Goal: Information Seeking & Learning: Learn about a topic

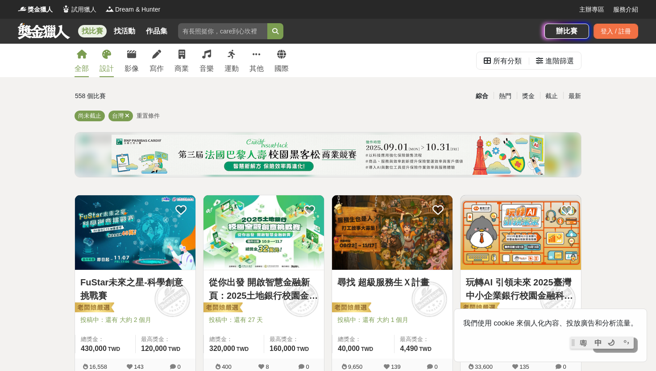
click at [105, 65] on div "設計" at bounding box center [107, 68] width 14 height 11
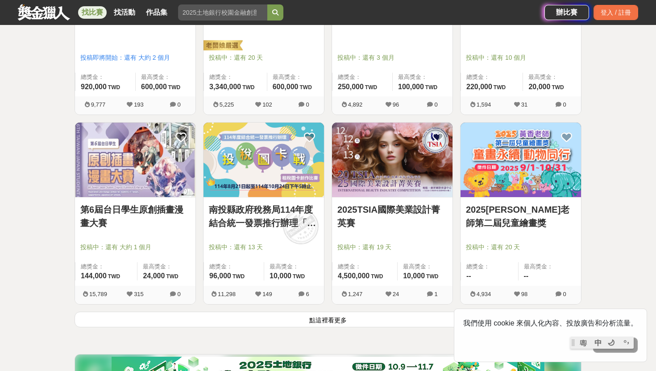
scroll to position [1022, 0]
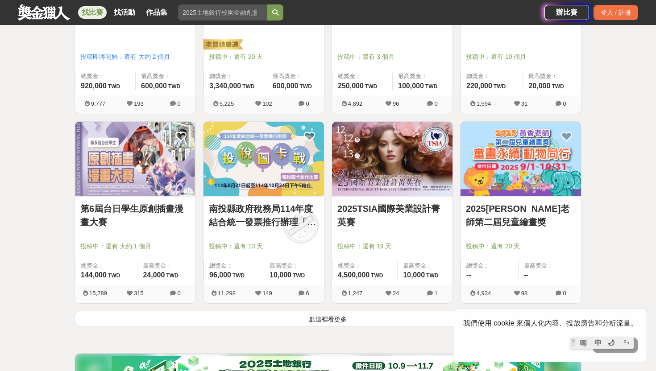
click at [331, 314] on button "點這裡看更多" at bounding box center [328, 319] width 507 height 16
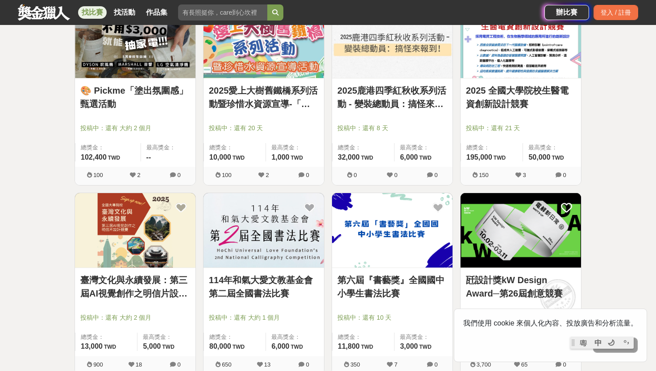
scroll to position [2275, 0]
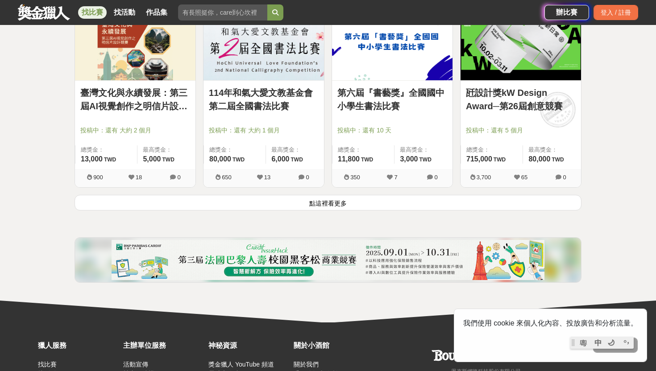
click at [329, 205] on button "點這裡看更多" at bounding box center [328, 203] width 507 height 16
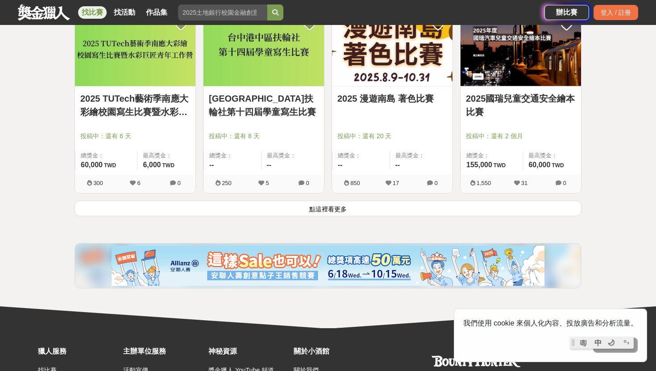
scroll to position [3443, 0]
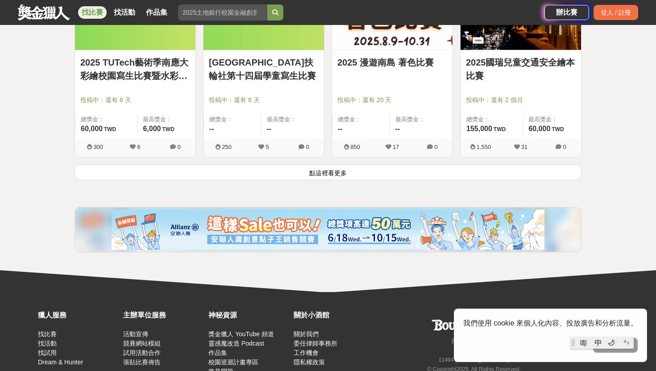
click at [342, 174] on button "點這裡看更多" at bounding box center [328, 173] width 507 height 16
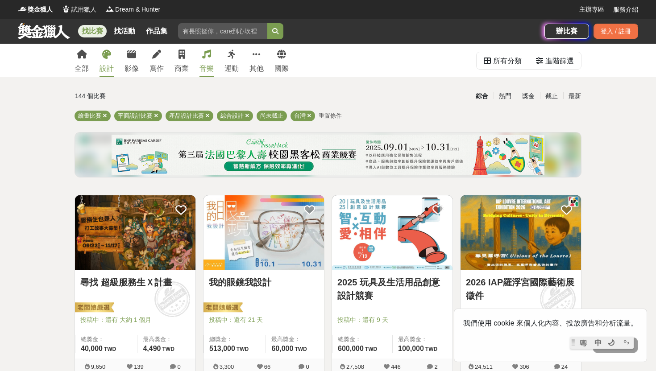
click at [208, 53] on icon at bounding box center [206, 54] width 9 height 9
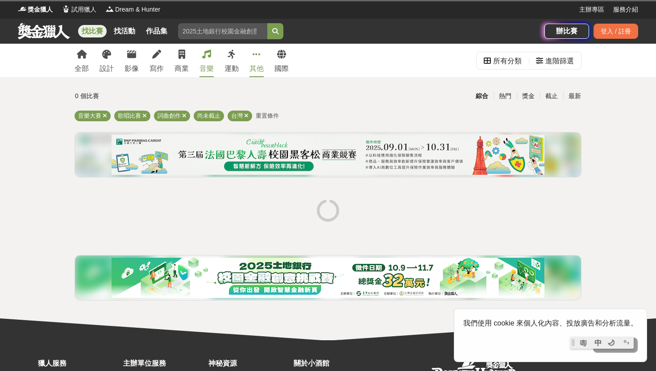
click at [252, 53] on link "其他" at bounding box center [257, 60] width 14 height 33
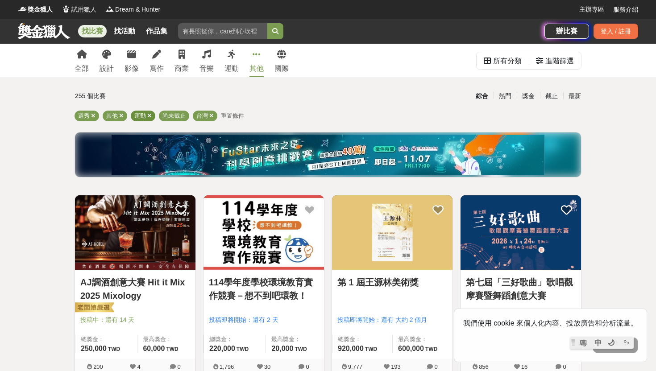
click at [149, 117] on icon at bounding box center [149, 116] width 4 height 6
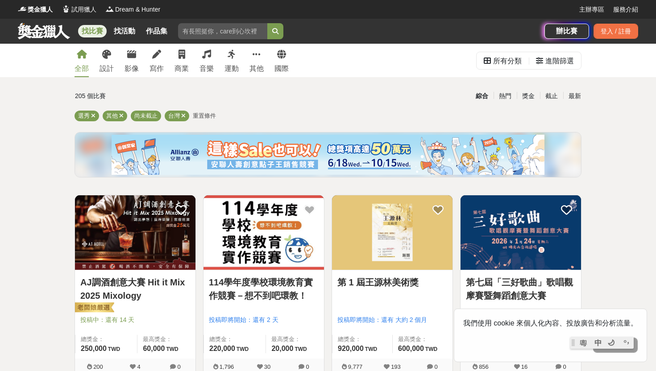
click at [83, 52] on icon at bounding box center [82, 54] width 10 height 9
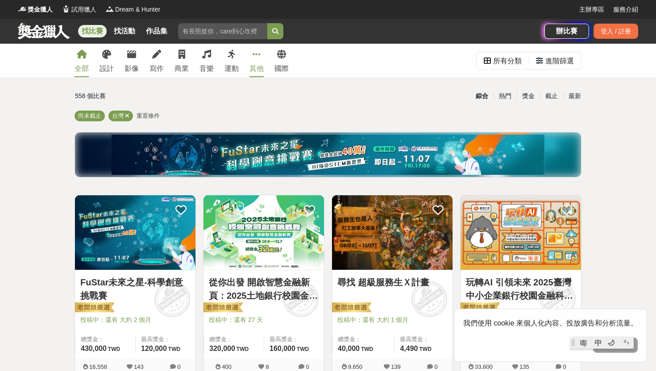
click at [254, 53] on icon at bounding box center [257, 54] width 8 height 9
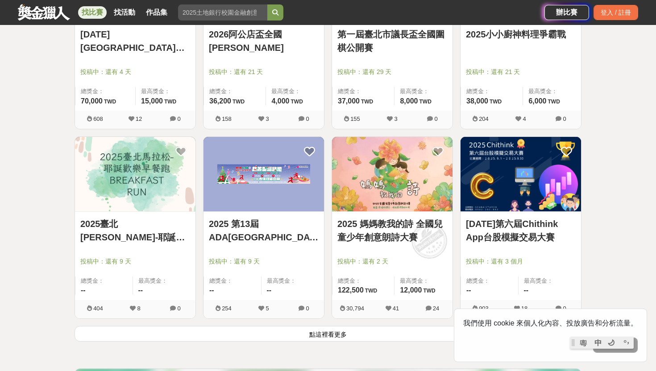
scroll to position [1066, 0]
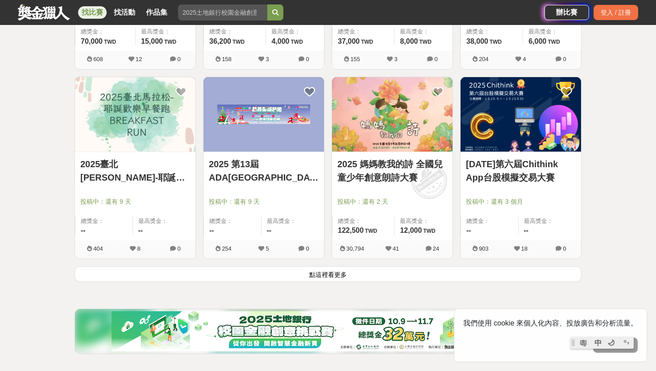
click at [310, 275] on button "點這裡看更多" at bounding box center [328, 275] width 507 height 16
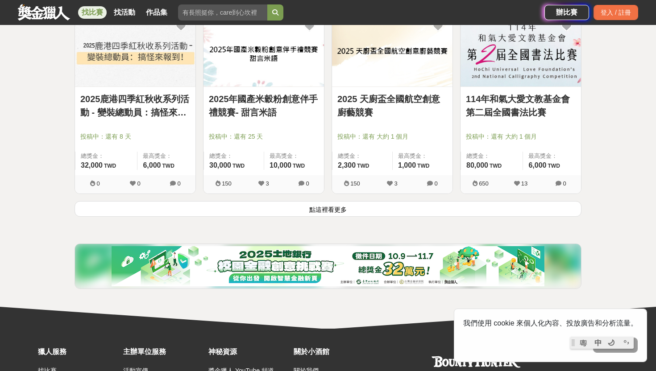
scroll to position [2271, 0]
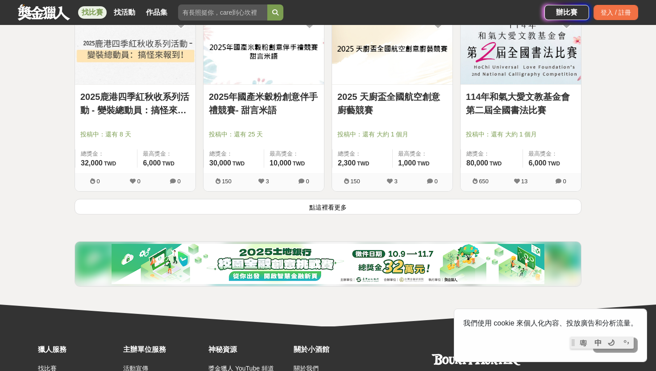
click at [332, 208] on button "點這裡看更多" at bounding box center [328, 207] width 507 height 16
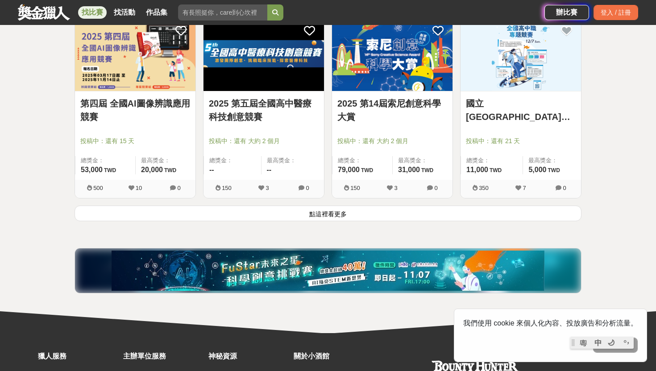
scroll to position [3489, 0]
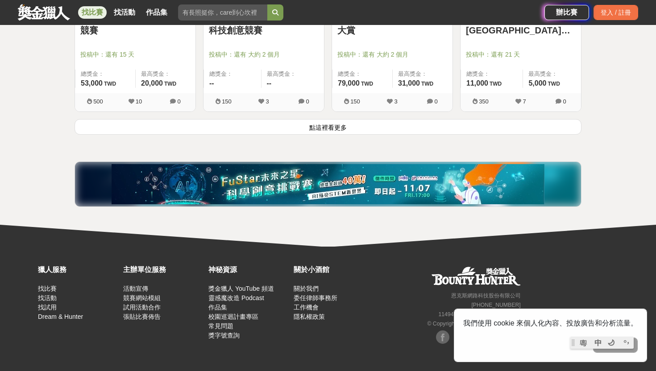
click at [341, 130] on button "點這裡看更多" at bounding box center [328, 127] width 507 height 16
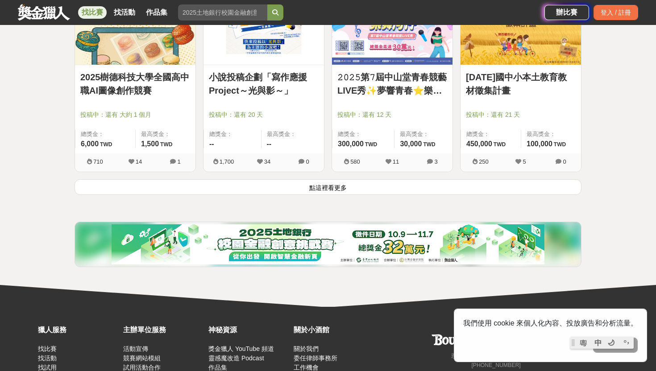
scroll to position [4567, 0]
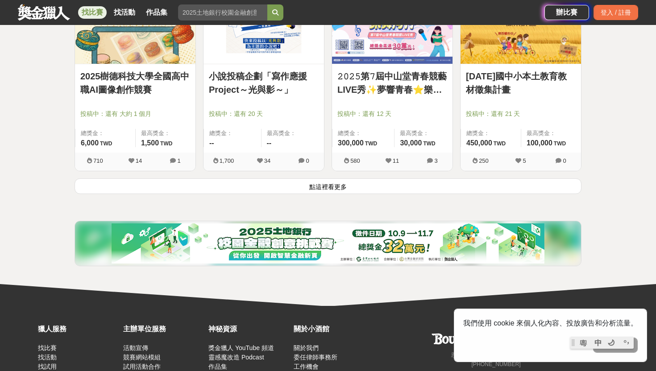
click at [328, 187] on button "點這裡看更多" at bounding box center [328, 187] width 507 height 16
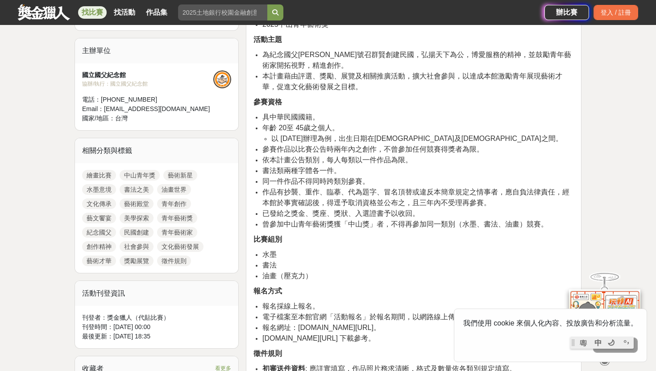
scroll to position [305, 0]
click at [184, 221] on link "青年藝術獎" at bounding box center [177, 217] width 40 height 11
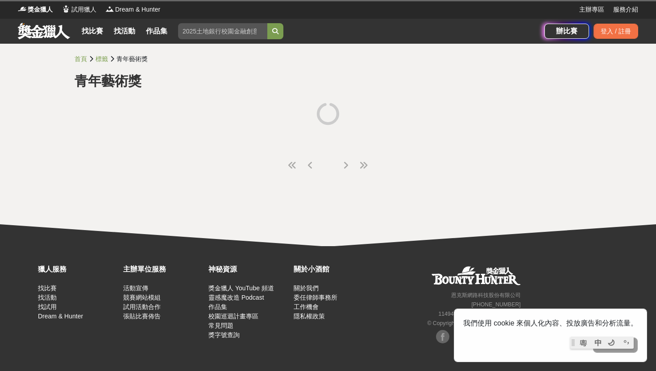
scroll to position [0, 0]
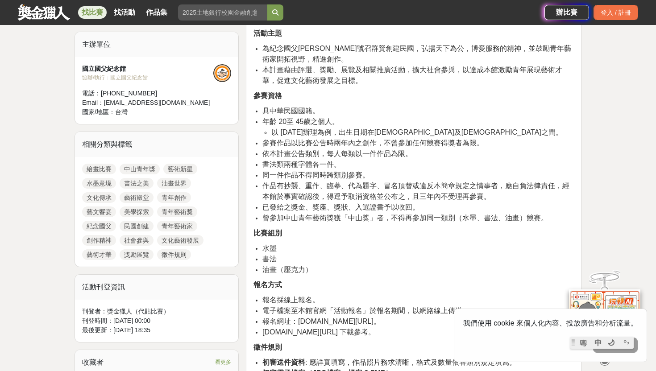
scroll to position [309, 0]
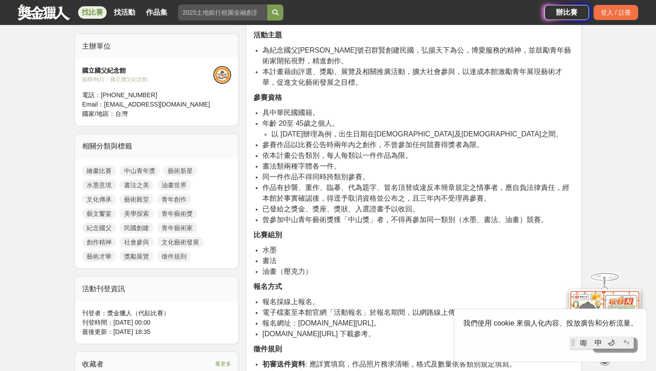
click at [184, 217] on link "青年藝術獎" at bounding box center [177, 214] width 40 height 11
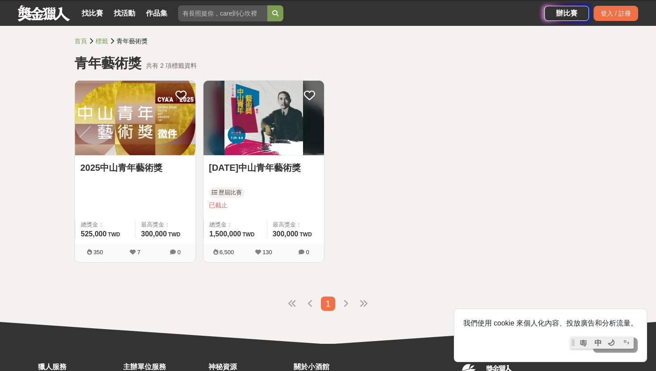
scroll to position [35, 0]
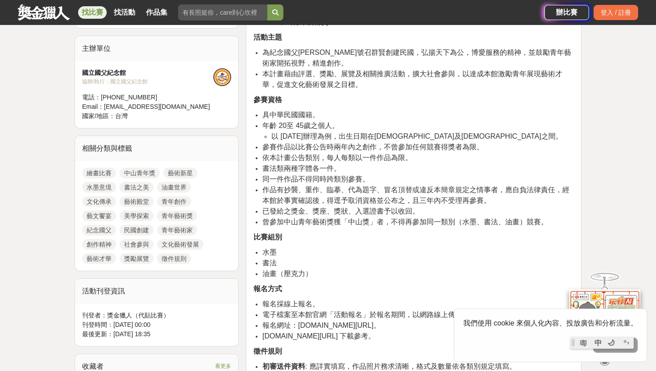
scroll to position [308, 0]
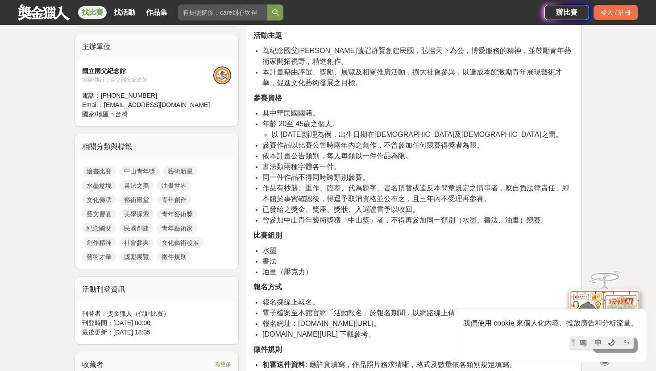
click at [186, 242] on link "文化藝術發展" at bounding box center [180, 243] width 46 height 11
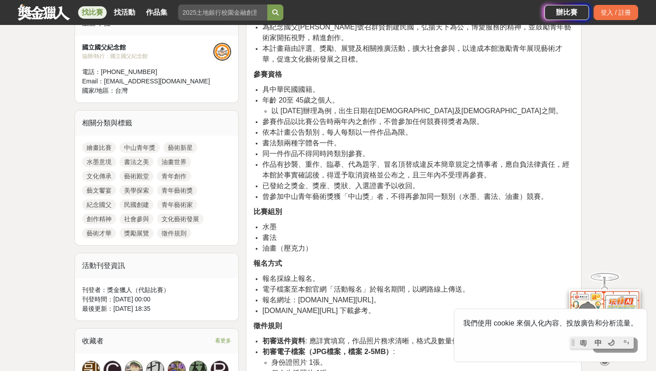
click at [95, 220] on link "創作精神" at bounding box center [99, 219] width 34 height 11
